Goal: Task Accomplishment & Management: Use online tool/utility

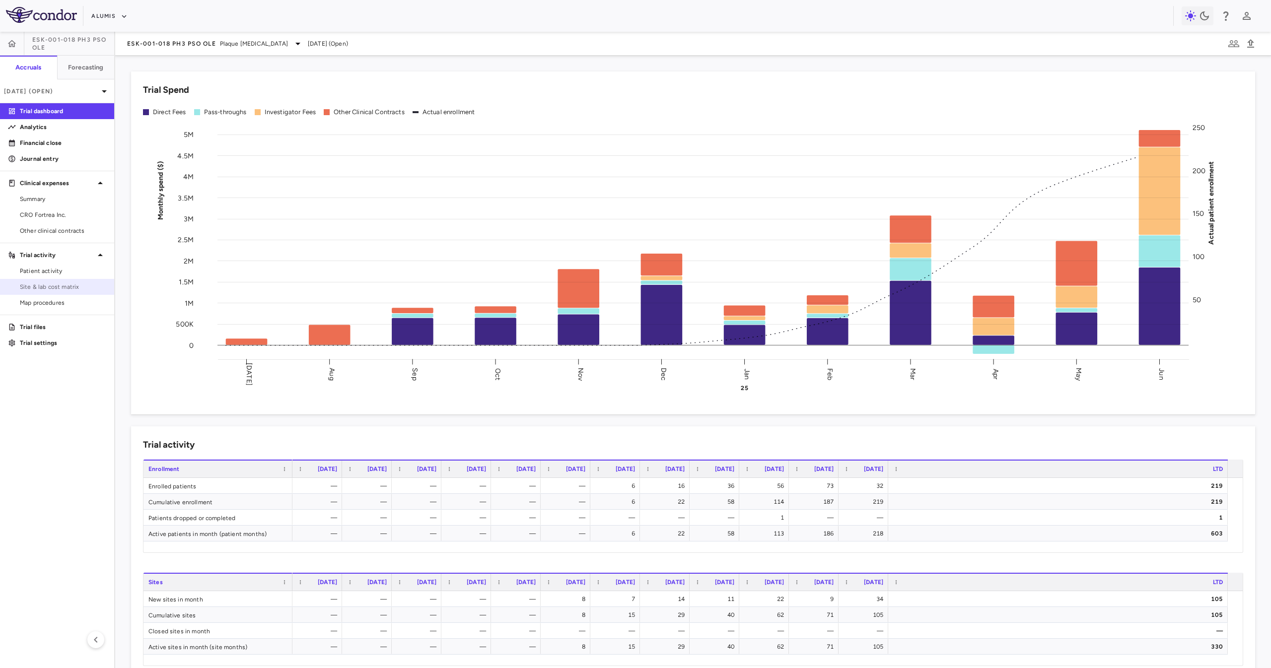
click at [50, 292] on link "Site & lab cost matrix" at bounding box center [57, 287] width 114 height 15
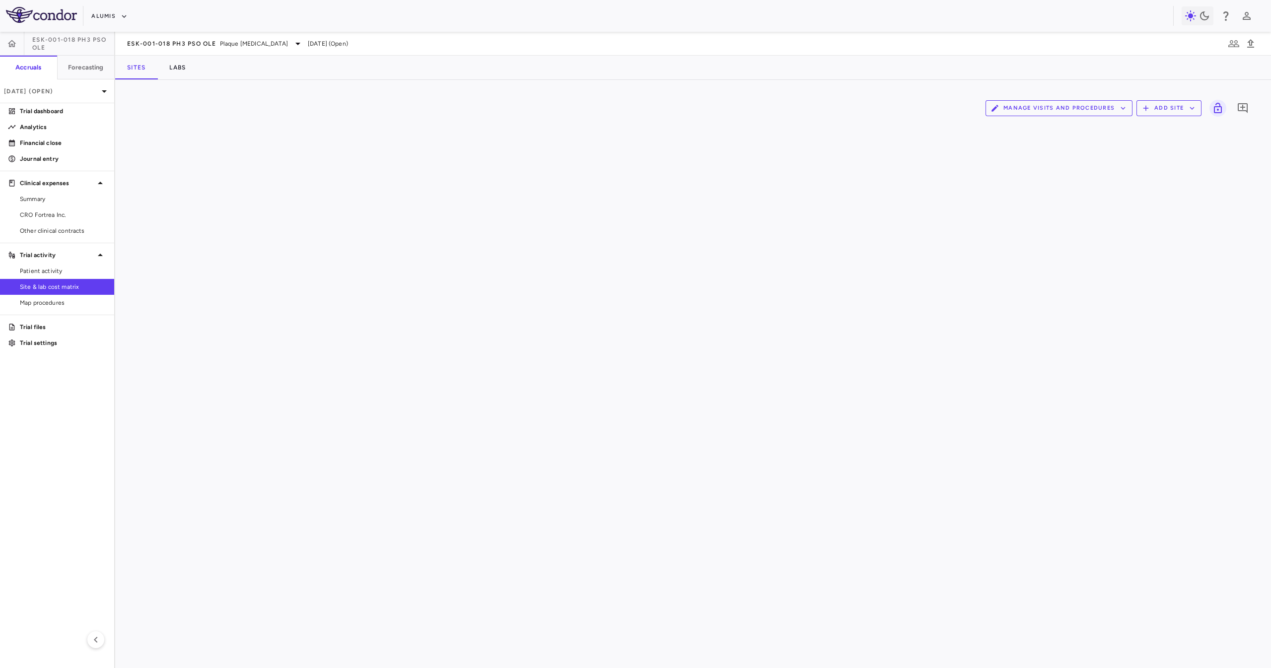
click at [461, 86] on div "Manage Visits and Procedures Add Site 0" at bounding box center [693, 374] width 1156 height 589
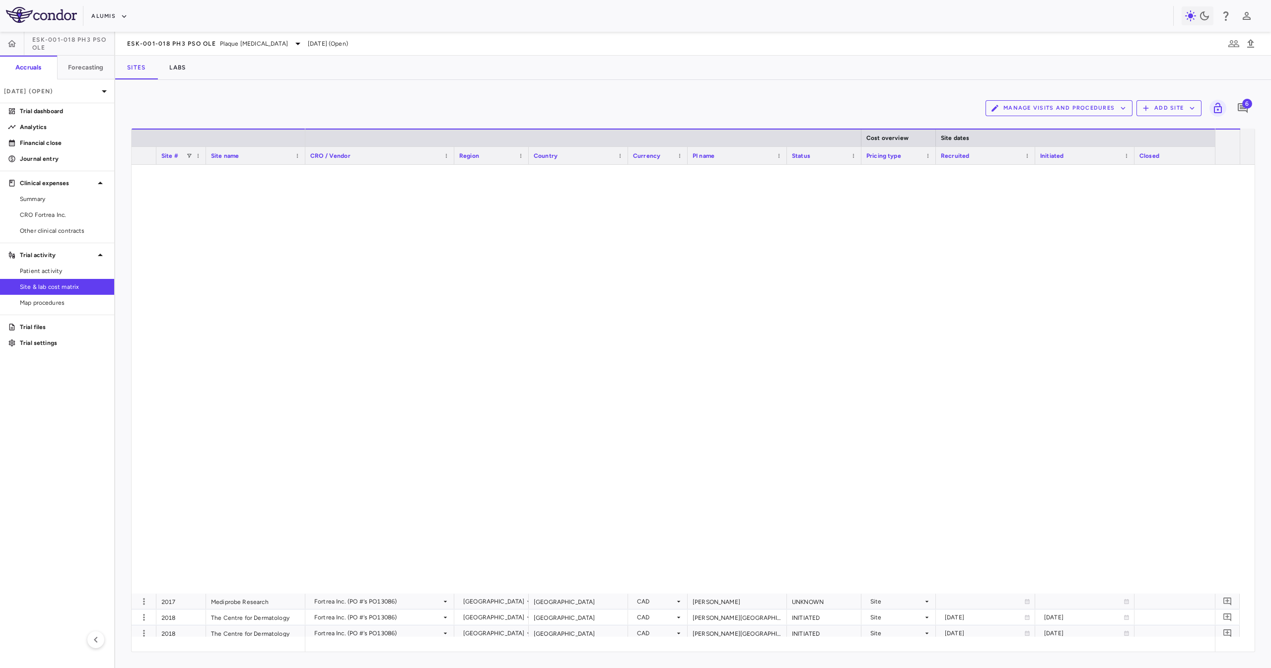
scroll to position [2185, 0]
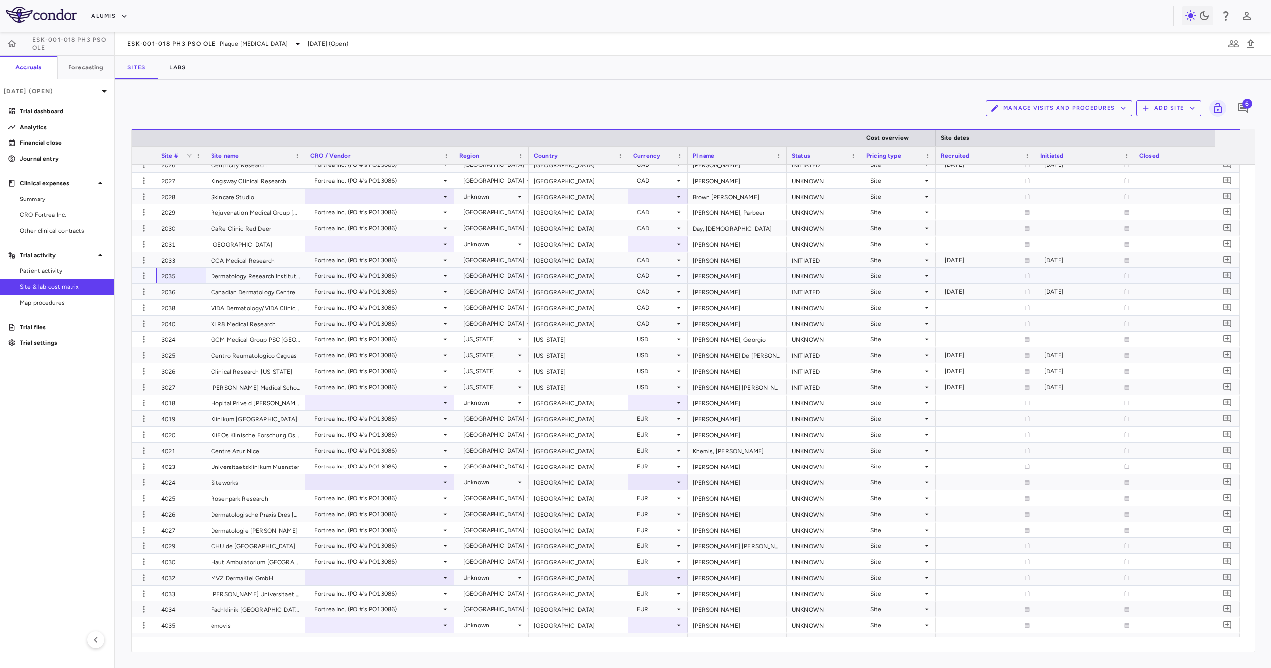
click at [183, 272] on div "2035" at bounding box center [181, 275] width 50 height 15
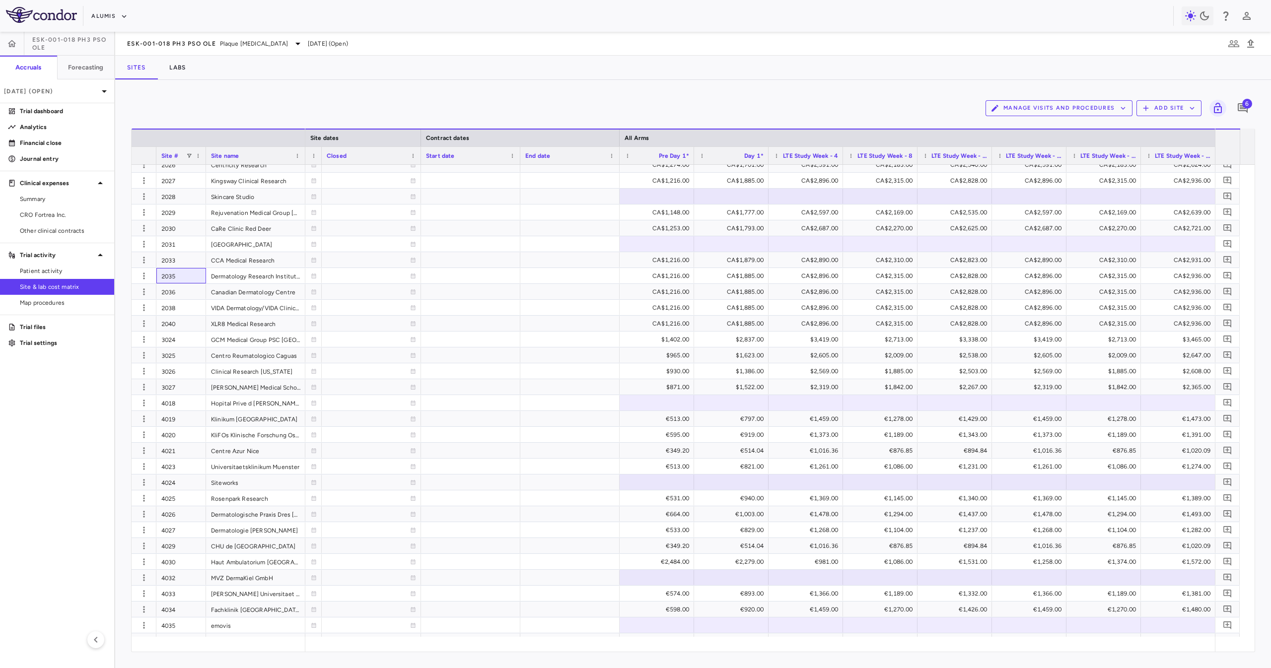
scroll to position [0, 0]
